Goal: Task Accomplishment & Management: Manage account settings

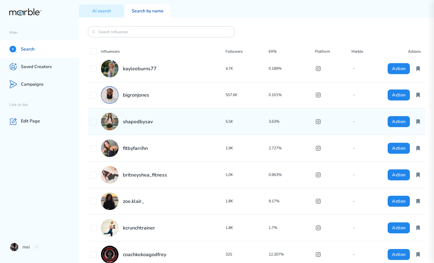
scroll to position [84, 0]
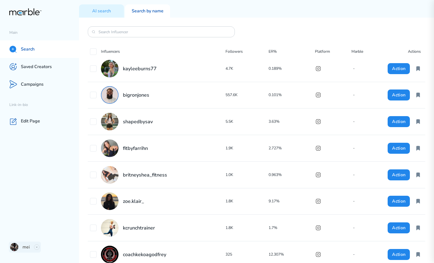
click at [40, 248] on div "mei" at bounding box center [25, 246] width 32 height 11
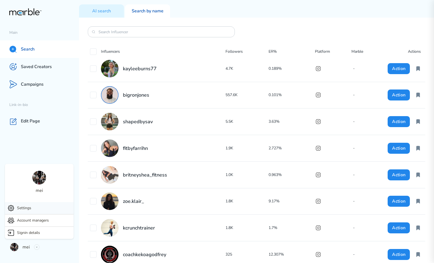
click at [39, 209] on div "Settings" at bounding box center [39, 208] width 69 height 12
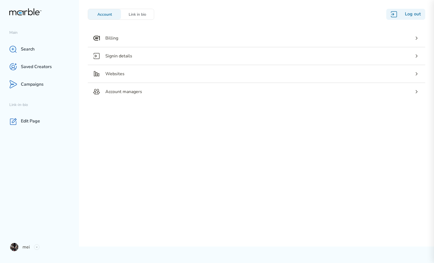
click at [413, 15] on div "Log out" at bounding box center [405, 14] width 39 height 11
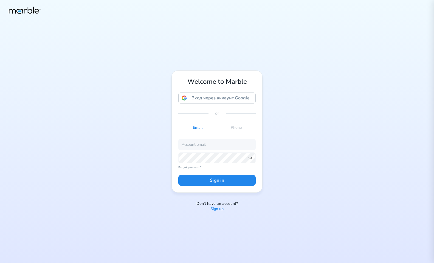
click at [212, 209] on p "Sign up" at bounding box center [216, 208] width 13 height 5
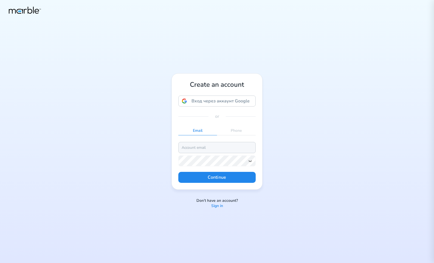
click at [204, 145] on input "email" at bounding box center [216, 147] width 77 height 11
click at [203, 146] on input "markouski.u@gmail.com" at bounding box center [216, 147] width 77 height 11
type input "markouski.u+765678678778677@gmail.com"
click at [252, 163] on icon at bounding box center [250, 161] width 4 height 4
click at [232, 174] on button "Continue" at bounding box center [216, 177] width 77 height 11
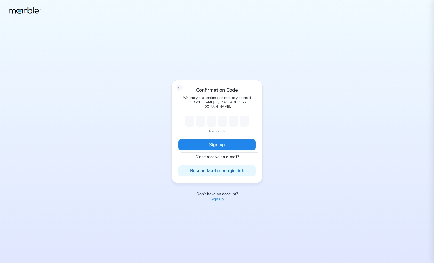
click at [215, 129] on p "Paste code" at bounding box center [217, 131] width 16 height 5
type input "7"
type input "6"
type input "8"
type input "4"
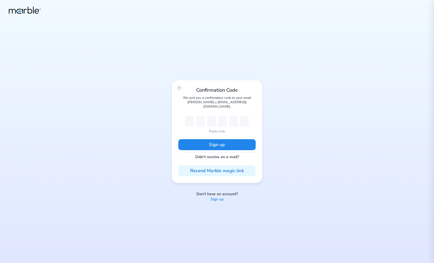
type input "9"
type input "7"
click at [215, 139] on button "Sign up" at bounding box center [216, 144] width 77 height 11
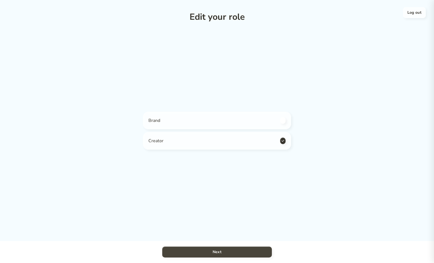
click at [227, 253] on button "Next" at bounding box center [217, 251] width 110 height 11
click at [221, 252] on h4 "Next" at bounding box center [217, 252] width 9 height 7
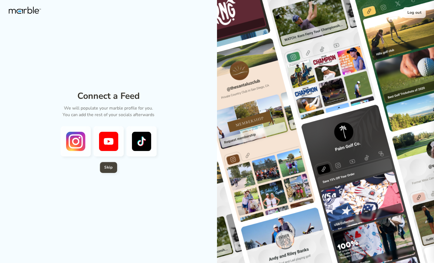
click at [106, 167] on h4 "Skip" at bounding box center [108, 167] width 8 height 7
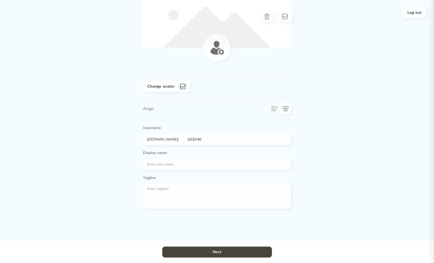
click at [199, 254] on button "Next" at bounding box center [217, 251] width 110 height 11
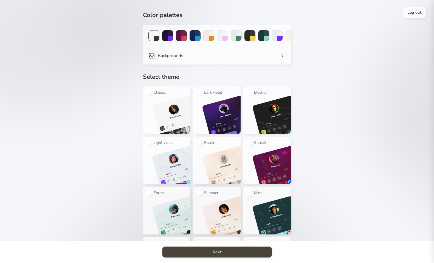
click at [210, 251] on button "Next" at bounding box center [217, 251] width 110 height 11
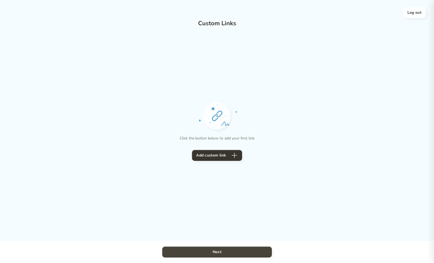
click at [218, 253] on h4 "Next" at bounding box center [217, 252] width 9 height 7
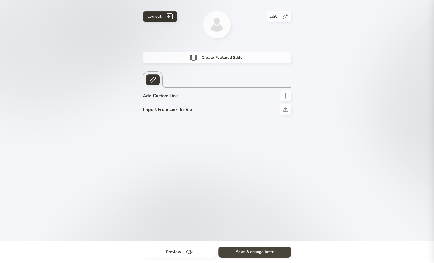
click at [244, 252] on h4 "Save & change later" at bounding box center [255, 252] width 38 height 7
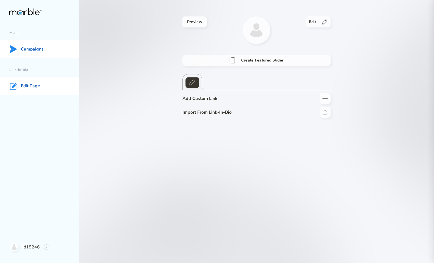
click at [44, 48] on div "Campaigns" at bounding box center [39, 49] width 79 height 18
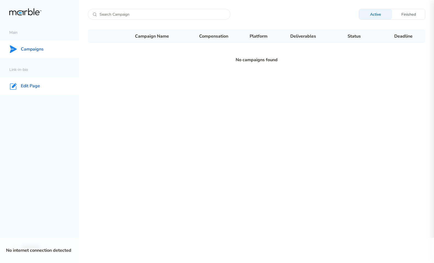
click at [45, 86] on div "Edit Page" at bounding box center [39, 86] width 79 height 18
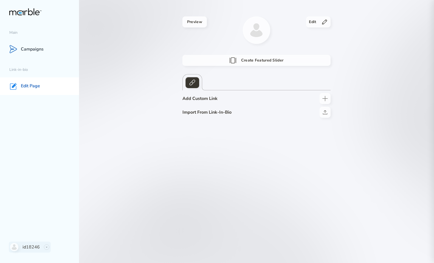
click at [47, 248] on icon at bounding box center [46, 247] width 3 height 3
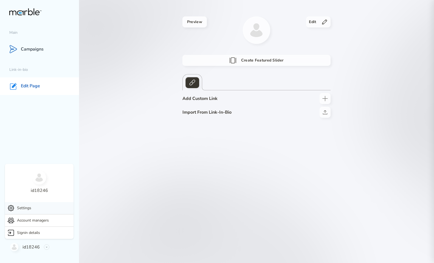
click at [37, 209] on div "Settings" at bounding box center [39, 208] width 69 height 12
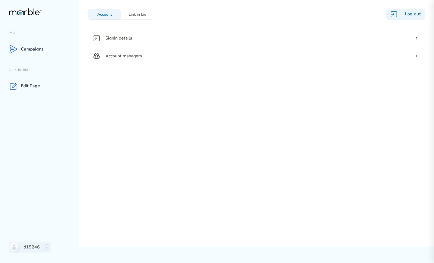
click at [44, 241] on div "id18246" at bounding box center [30, 246] width 42 height 11
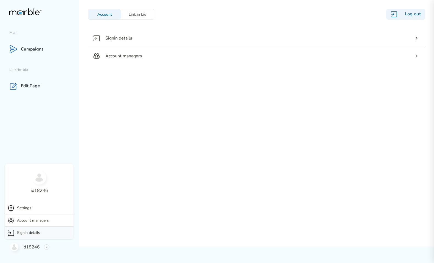
click at [39, 232] on p "Signin details" at bounding box center [28, 232] width 23 height 7
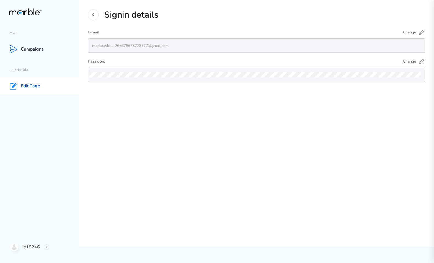
click at [35, 82] on div "Edit Page" at bounding box center [39, 86] width 79 height 18
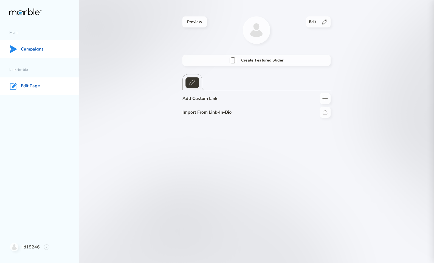
click at [36, 46] on p "Campaigns" at bounding box center [32, 49] width 23 height 6
